Goal: Transaction & Acquisition: Purchase product/service

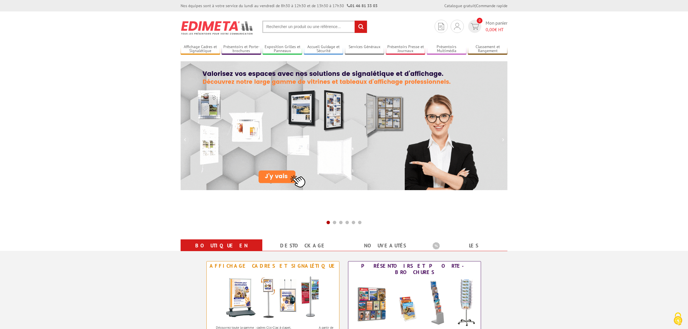
click at [274, 31] on input "text" at bounding box center [314, 27] width 105 height 12
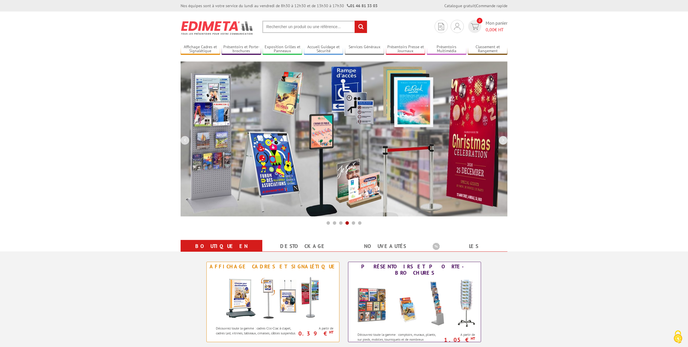
click at [277, 30] on input "text" at bounding box center [314, 27] width 105 height 12
paste input "Y:\Missions\Action culturelle\Évènements\2025\Semaine des transitions"
click at [277, 30] on input "Y:\Missions\Action culturelle\Évènements\2025\Semaine des transitions" at bounding box center [314, 27] width 105 height 12
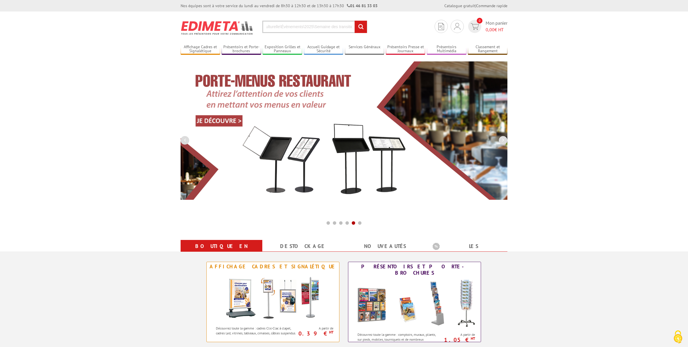
click at [298, 28] on input "Y:\Missions\Action culturelle\Évènements\2025\Semaine des transitions" at bounding box center [314, 27] width 105 height 12
paste input "Y:\Missions\Action culturelle\Évènements\2025\Semaine des transitions"
type input "Y:\Missions\Action culturelle\ÉvènemenY:\Missions\Action culturelle\Évènements\…"
click at [298, 28] on input "Y:\Missions\Action culturelle\ÉvènemenY:\Missions\Action culturelle\Évènements\…" at bounding box center [314, 27] width 105 height 12
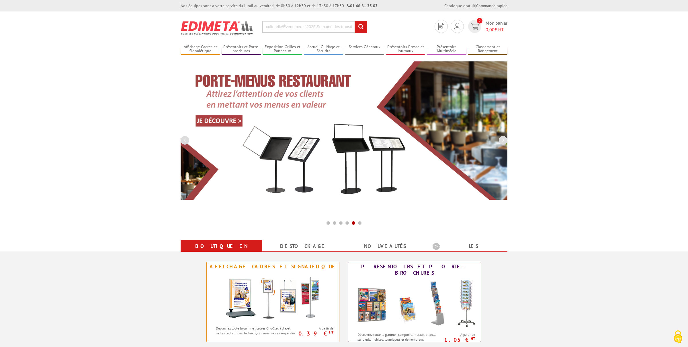
click at [298, 28] on input "Y:\Missions\Action culturelle\ÉvènemenY:\Missions\Action culturelle\Évènements\…" at bounding box center [314, 27] width 105 height 12
paste input "Y:\Missions\Action culturelle\Évènements\2025\Semaine des transitions"
type input "Y:\Missions\Action culturelle\Évènements\2025\Semaine des transitions"
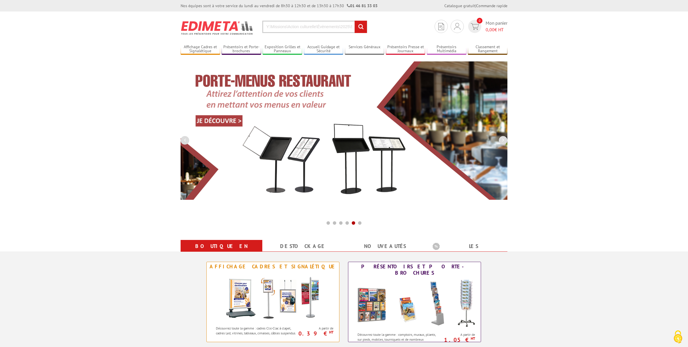
scroll to position [0, 36]
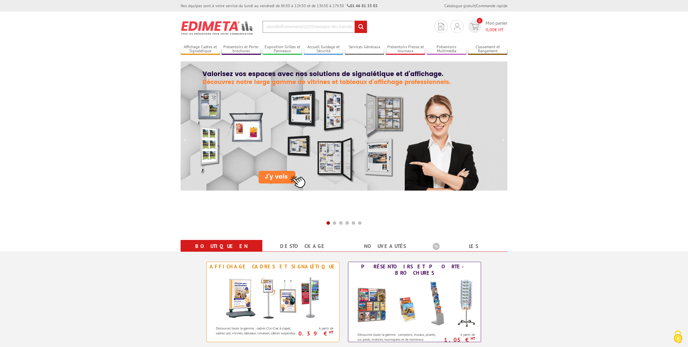
click at [284, 27] on input "Y:\Missions\Action culturelle\Évènements\2025\Semaine des transitions" at bounding box center [314, 27] width 105 height 12
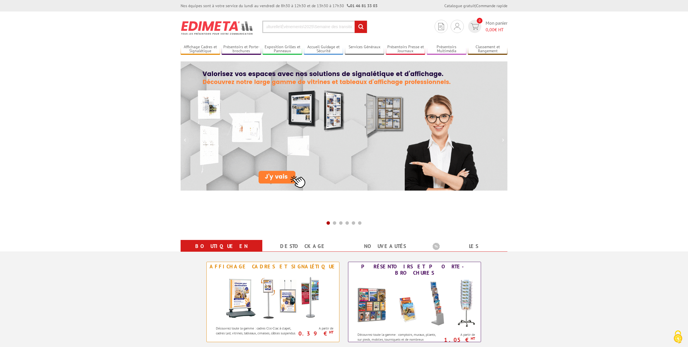
click at [284, 27] on input "Y:\Missions\Action culturelle\Évènements\2025\Semaine des transitions" at bounding box center [314, 27] width 105 height 12
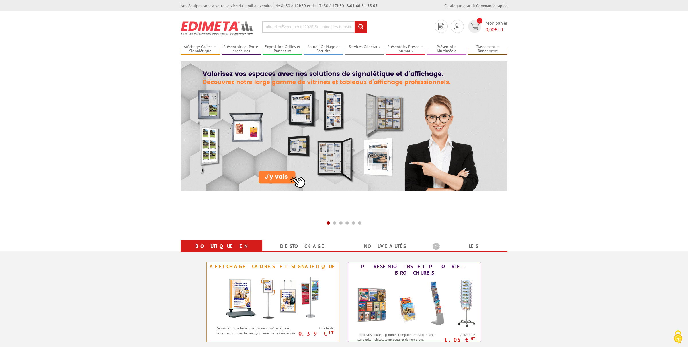
click at [284, 27] on input "Y:\Missions\Action culturelle\Évènements\2025\Semaine des transitions" at bounding box center [314, 27] width 105 height 12
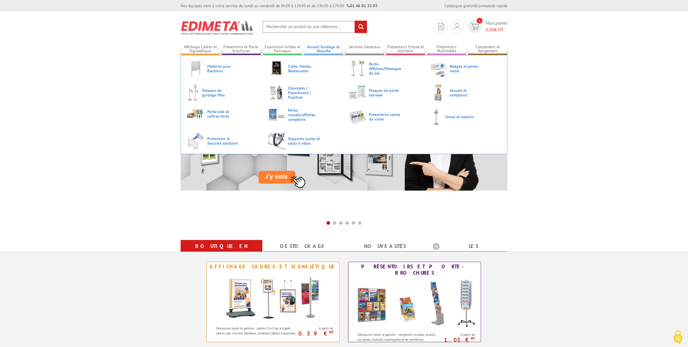
scroll to position [0, 0]
paste input "Y:\Missions\Action culturelle\Évènements\2025\Semaine des transitions"
type input "Y:\Missions\Action culturelle\Évènements\2025\Semaine des transitions"
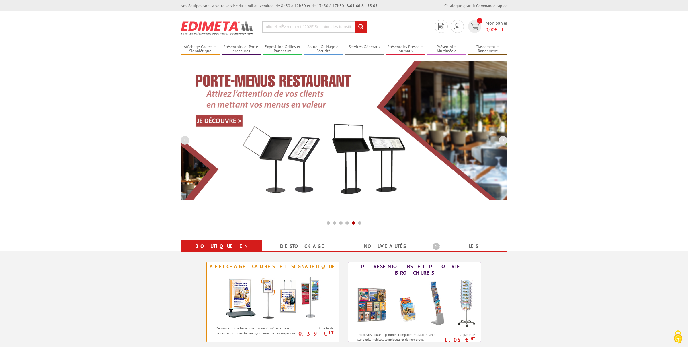
click at [280, 30] on input "Y:\Missions\Action culturelle\Évènements\2025\Semaine des transitions" at bounding box center [314, 27] width 105 height 12
click at [284, 47] on link "Exposition Grilles et Panneaux" at bounding box center [283, 48] width 40 height 9
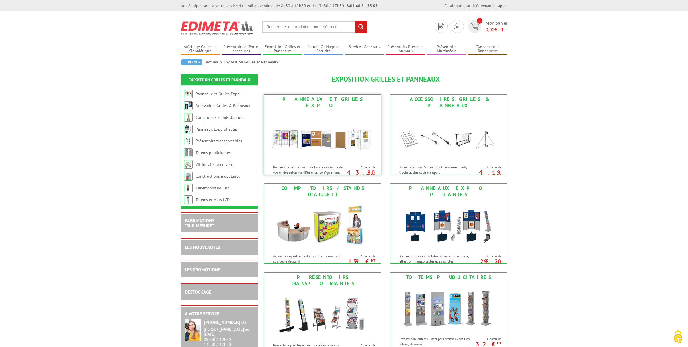
click at [337, 139] on img at bounding box center [322, 136] width 106 height 52
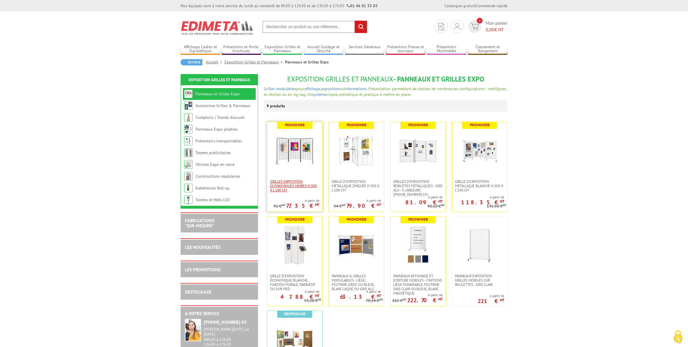
click at [291, 184] on span "Grilles Exposition Economiques Noires H 200 x L 100 cm" at bounding box center [294, 185] width 49 height 13
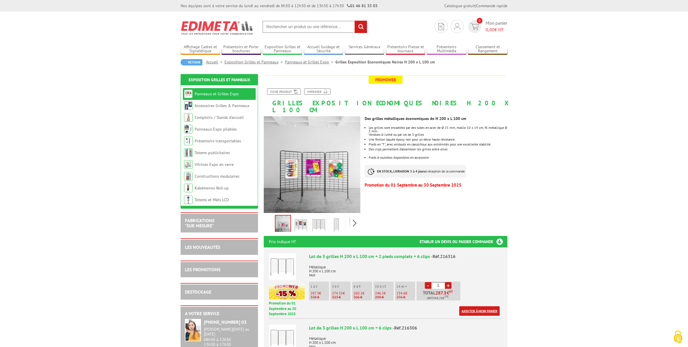
click at [487, 306] on link "Ajouter à mon panier" at bounding box center [479, 310] width 40 height 9
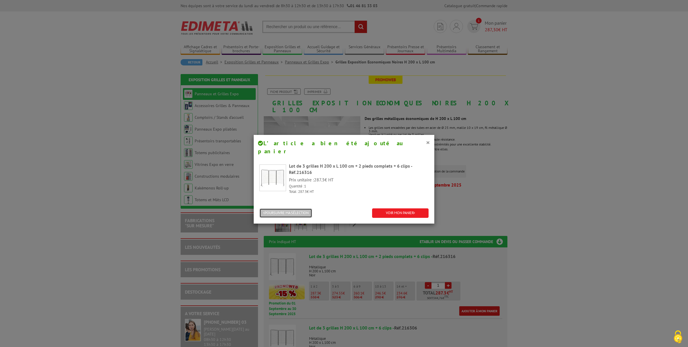
click at [307, 208] on button "POURSUIVRE MA SÉLECTION" at bounding box center [285, 212] width 53 height 9
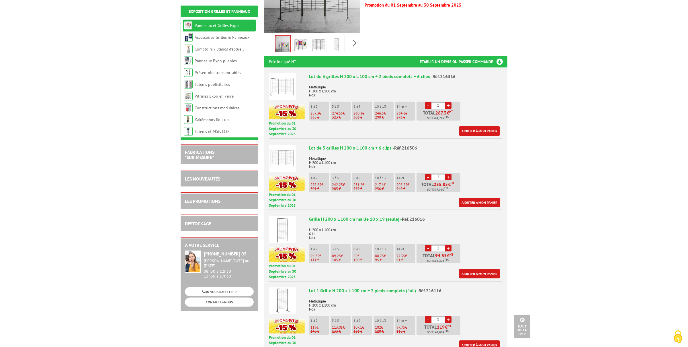
scroll to position [181, 0]
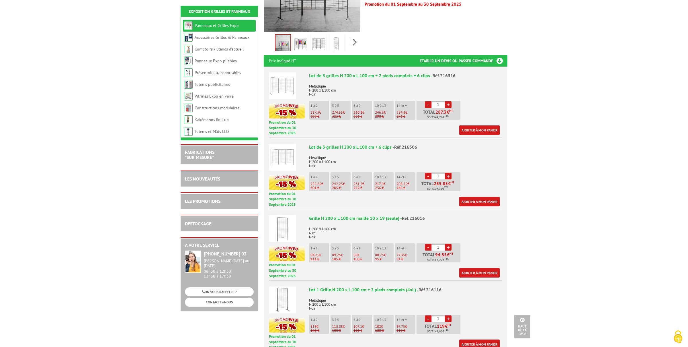
click at [473, 339] on link "Ajouter à mon panier" at bounding box center [479, 343] width 40 height 9
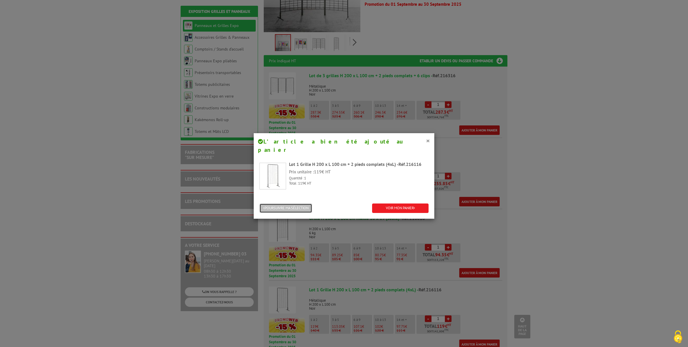
click at [290, 203] on button "POURSUIVRE MA SÉLECTION" at bounding box center [285, 207] width 53 height 9
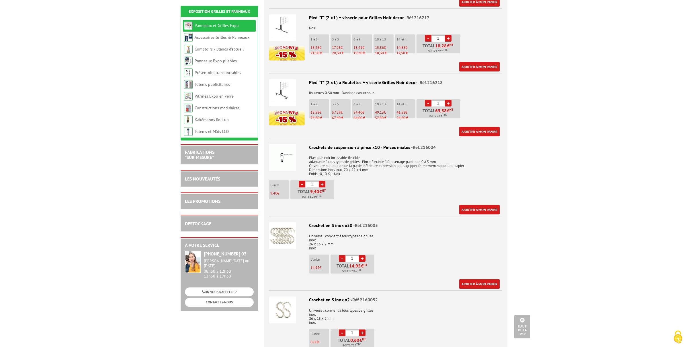
scroll to position [632, 0]
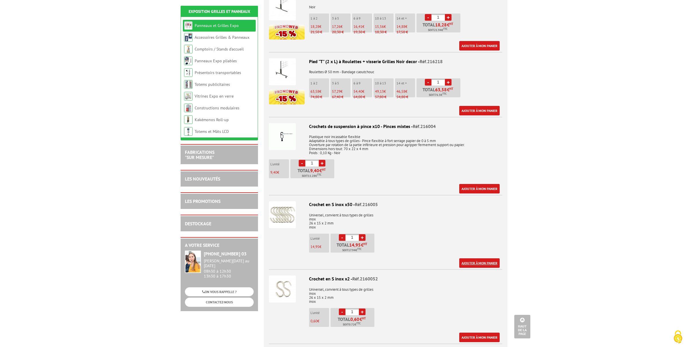
click at [480, 258] on link "Ajouter à mon panier" at bounding box center [479, 262] width 40 height 9
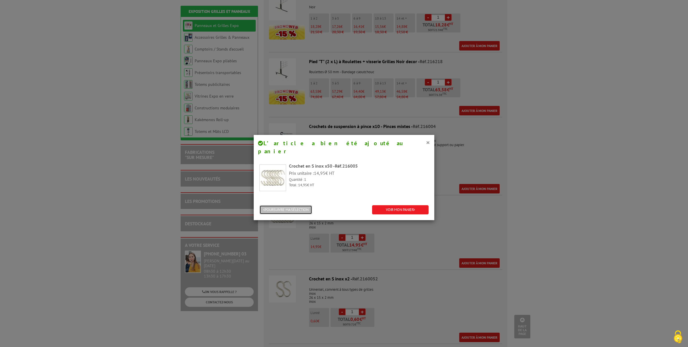
click at [302, 205] on button "POURSUIVRE MA SÉLECTION" at bounding box center [285, 209] width 53 height 9
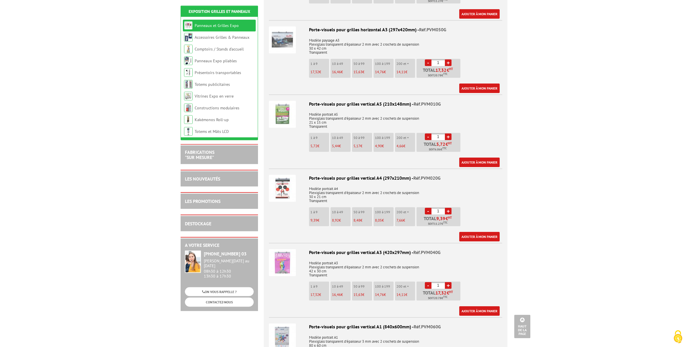
scroll to position [1626, 0]
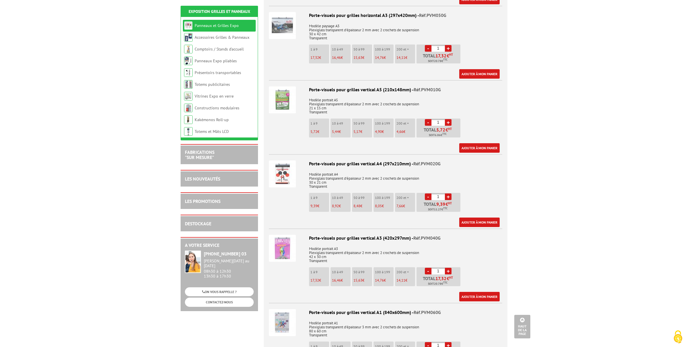
click at [437, 267] on input "1" at bounding box center [437, 270] width 13 height 7
type input "10"
click at [477, 292] on link "Ajouter à mon panier" at bounding box center [479, 296] width 40 height 9
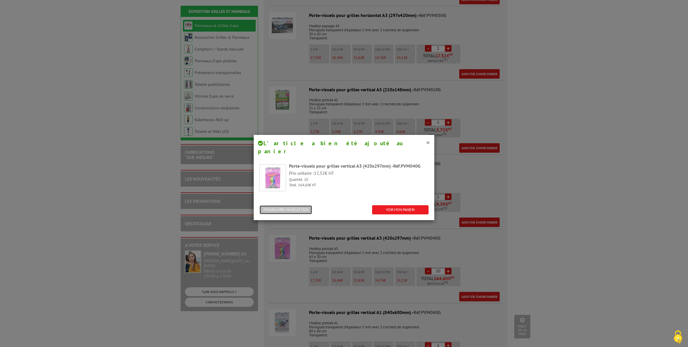
click at [283, 205] on button "POURSUIVRE MA SÉLECTION" at bounding box center [285, 209] width 53 height 9
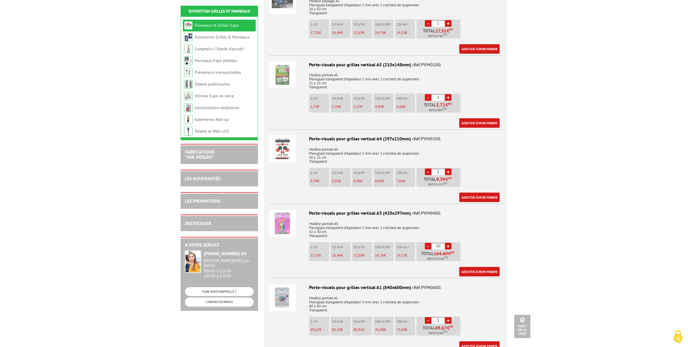
scroll to position [1656, 0]
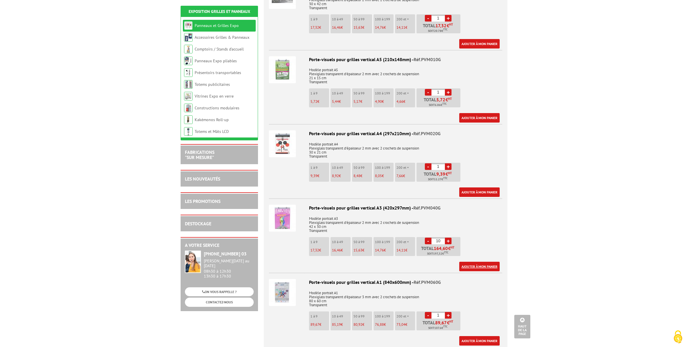
click at [467, 261] on link "Ajouter à mon panier" at bounding box center [479, 265] width 40 height 9
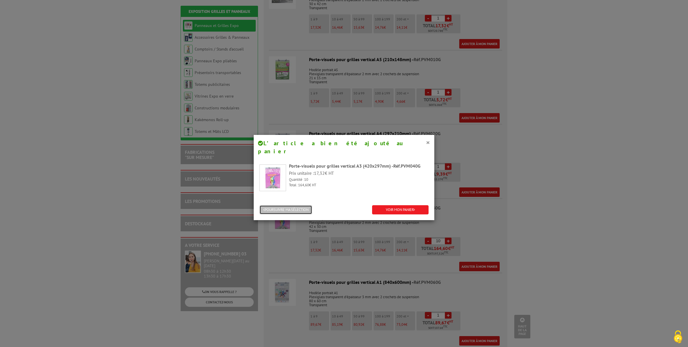
click at [292, 205] on button "POURSUIVRE MA SÉLECTION" at bounding box center [285, 209] width 53 height 9
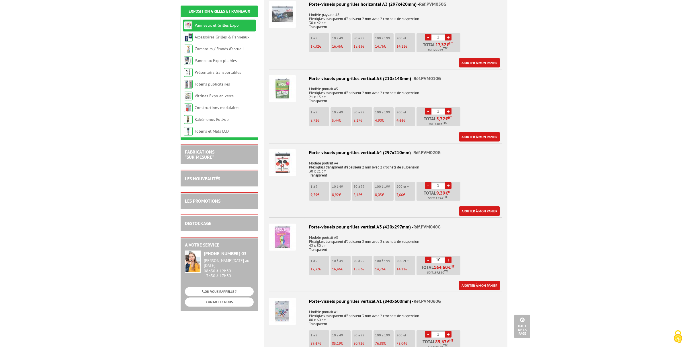
scroll to position [1626, 0]
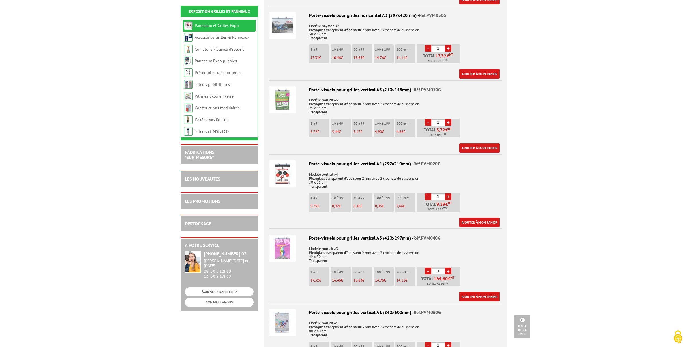
click at [441, 193] on input "1" at bounding box center [437, 196] width 13 height 7
type input "10"
click at [480, 217] on link "Ajouter à mon panier" at bounding box center [479, 221] width 40 height 9
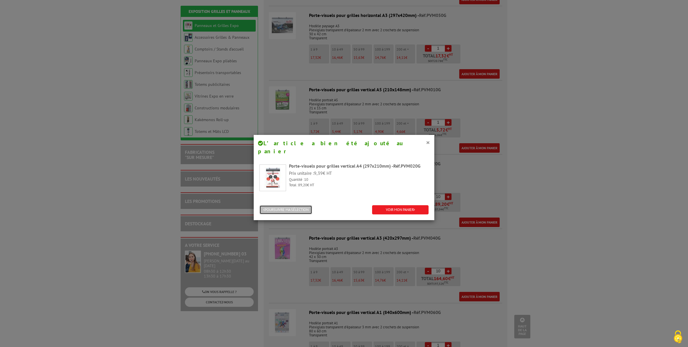
click at [298, 205] on button "POURSUIVRE MA SÉLECTION" at bounding box center [285, 209] width 53 height 9
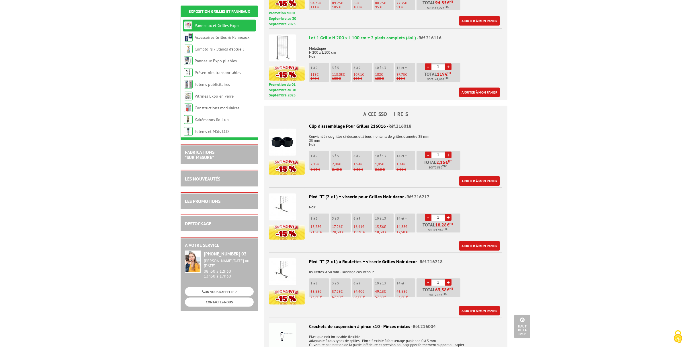
scroll to position [512, 0]
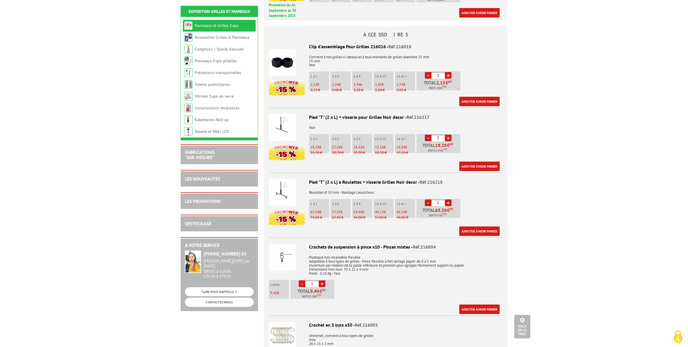
click at [279, 251] on img at bounding box center [282, 256] width 27 height 27
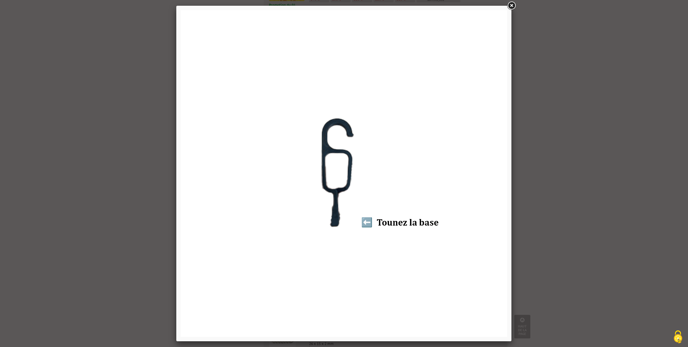
click at [562, 168] on div at bounding box center [344, 173] width 688 height 347
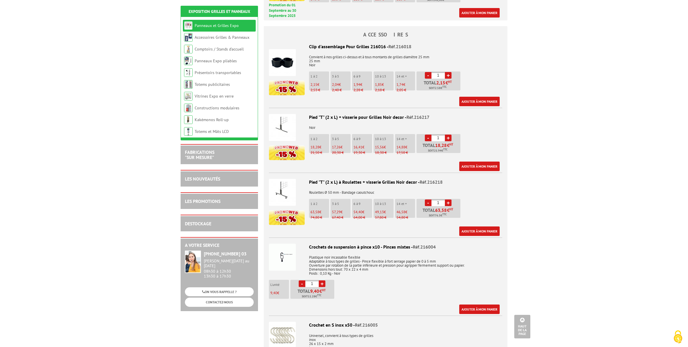
click at [324, 280] on link "+" at bounding box center [322, 283] width 7 height 7
type input "3"
click at [473, 304] on link "Ajouter à mon panier" at bounding box center [479, 308] width 40 height 9
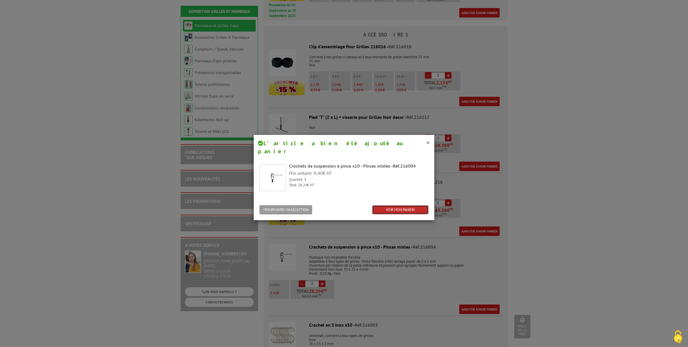
click at [402, 205] on link "VOIR MON PANIER" at bounding box center [400, 209] width 56 height 9
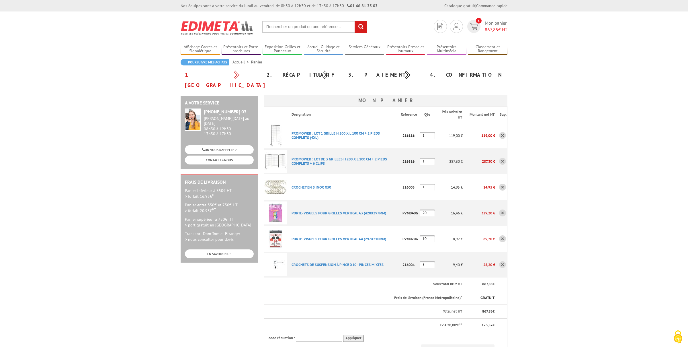
click at [431, 158] on input "1" at bounding box center [427, 161] width 15 height 7
type input "2"
click at [605, 182] on body "Nos équipes sont à votre service du [DATE] au [DATE] de 8h30 à 12h30 et de 13h3…" at bounding box center [344, 310] width 688 height 621
click at [429, 261] on input "3" at bounding box center [427, 264] width 15 height 7
type input "4"
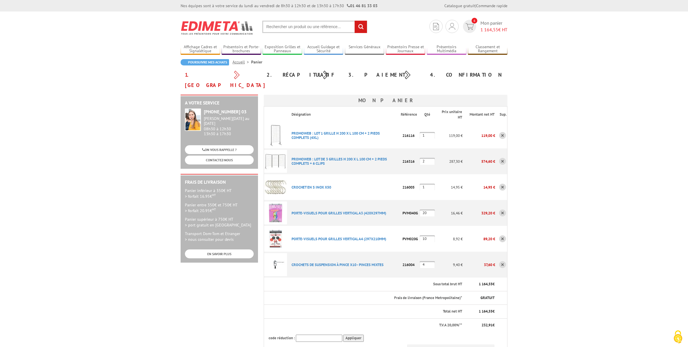
click at [579, 272] on body "Nos équipes sont à votre service du [DATE] au [DATE] de 8h30 à 12h30 et de 13h3…" at bounding box center [344, 310] width 688 height 621
